Goal: Transaction & Acquisition: Purchase product/service

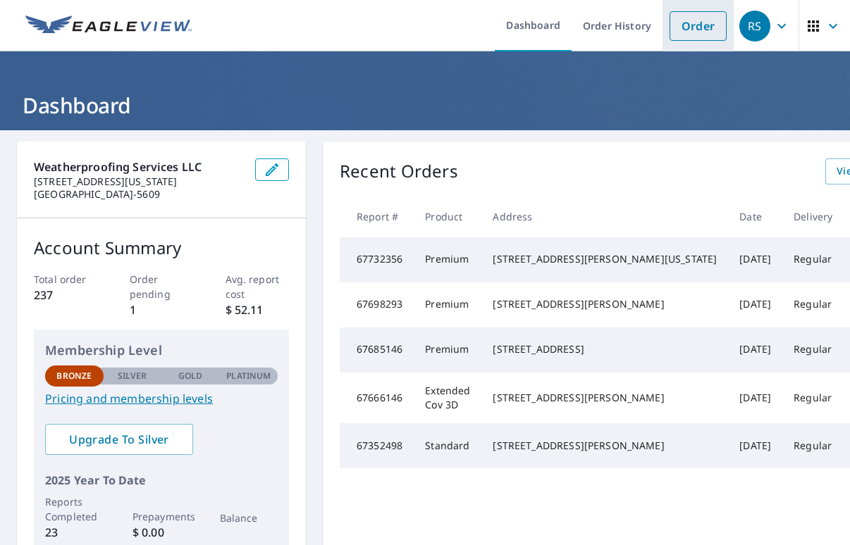
click at [679, 30] on link "Order" at bounding box center [697, 26] width 57 height 30
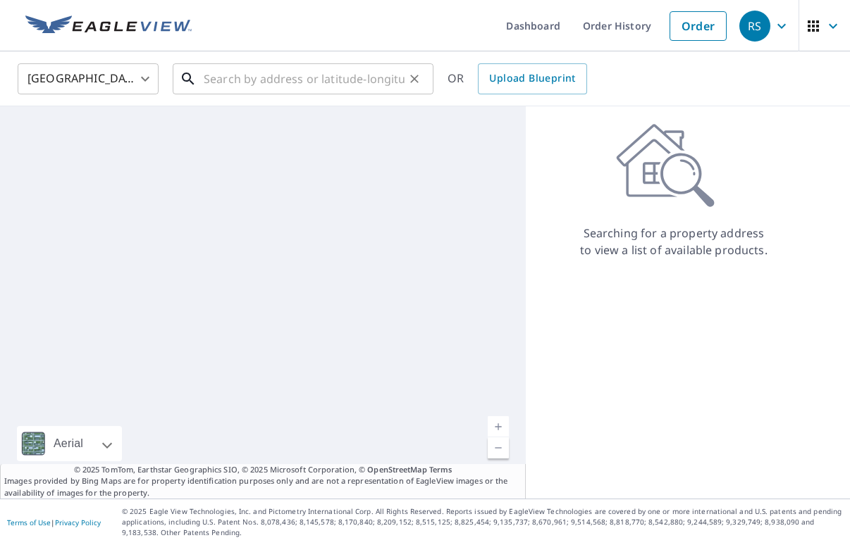
click at [277, 83] on input "text" at bounding box center [304, 78] width 201 height 39
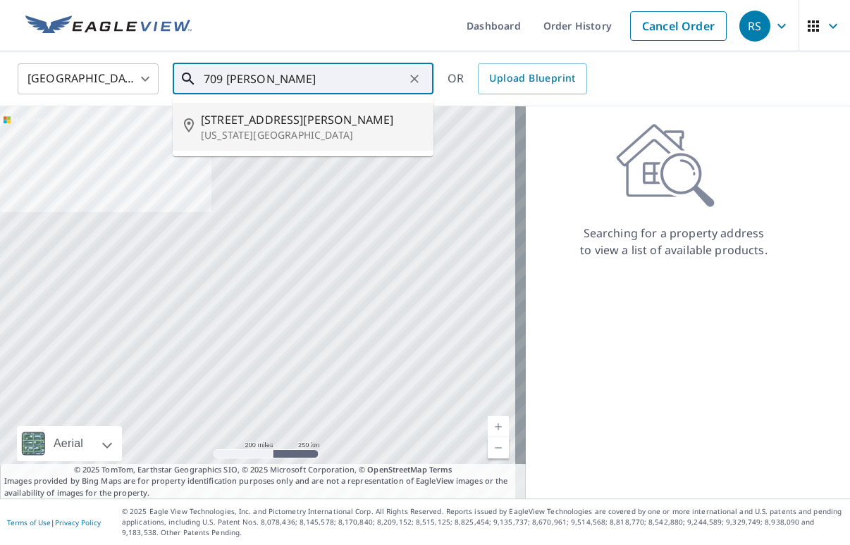
click at [231, 115] on span "[STREET_ADDRESS][PERSON_NAME]" at bounding box center [311, 119] width 221 height 17
type input "[STREET_ADDRESS][PERSON_NAME][US_STATE]"
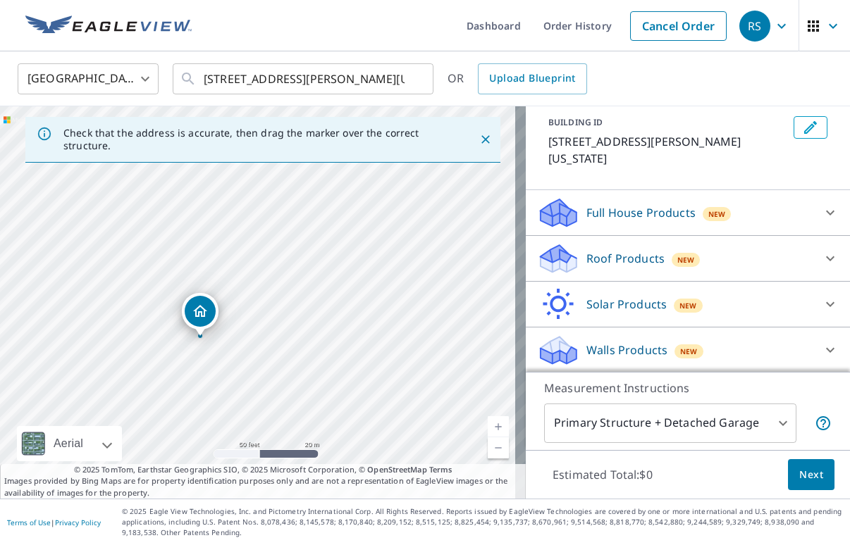
scroll to position [80, 0]
click at [623, 254] on p "Roof Products" at bounding box center [625, 257] width 78 height 17
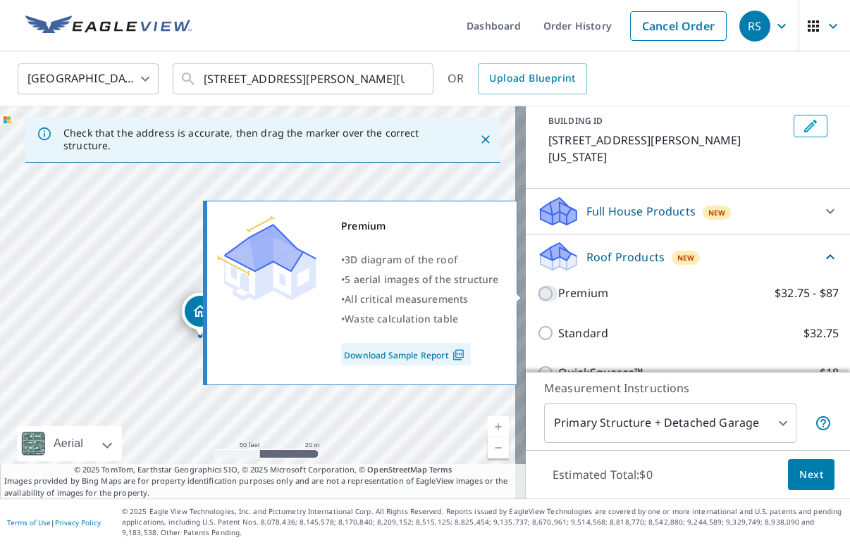
click at [538, 290] on input "Premium $32.75 - $87" at bounding box center [547, 293] width 21 height 17
checkbox input "true"
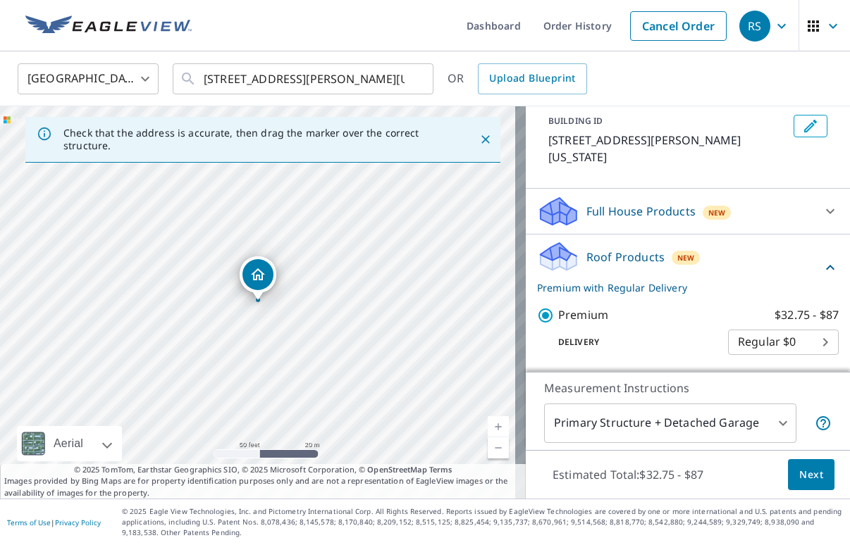
click at [804, 469] on span "Next" at bounding box center [811, 475] width 24 height 18
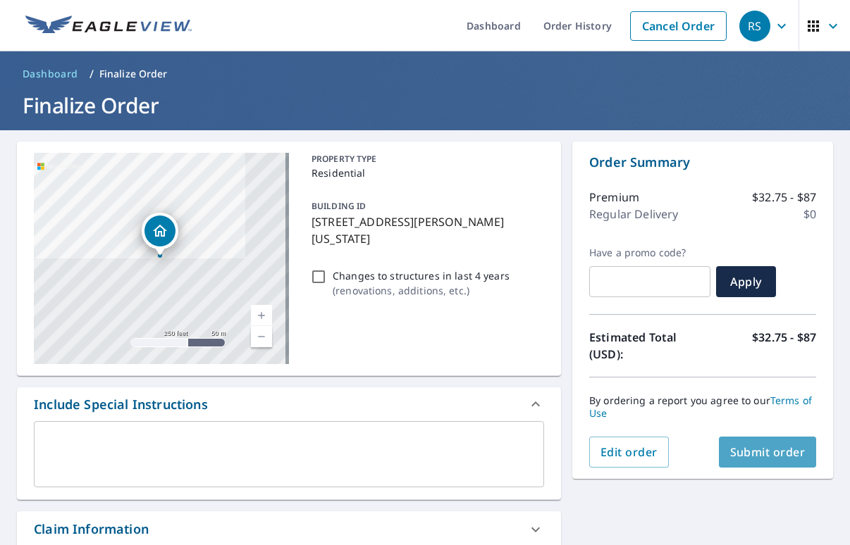
click at [732, 457] on span "Submit order" at bounding box center [767, 453] width 75 height 16
